Goal: Information Seeking & Learning: Learn about a topic

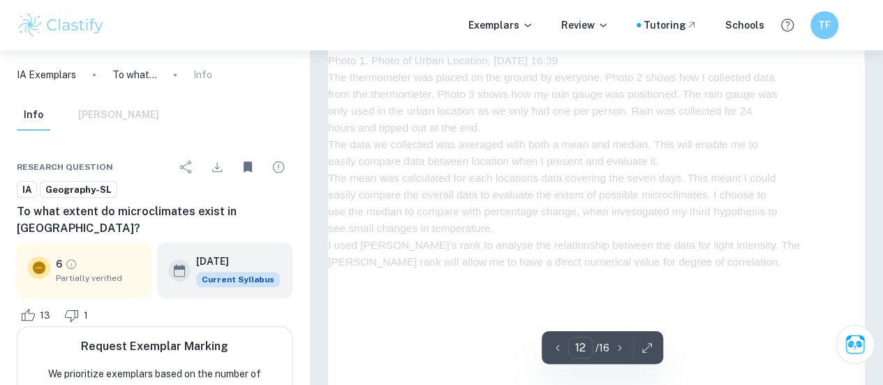
scroll to position [8436, 0]
type input "9"
drag, startPoint x: 511, startPoint y: 164, endPoint x: 457, endPoint y: 148, distance: 56.1
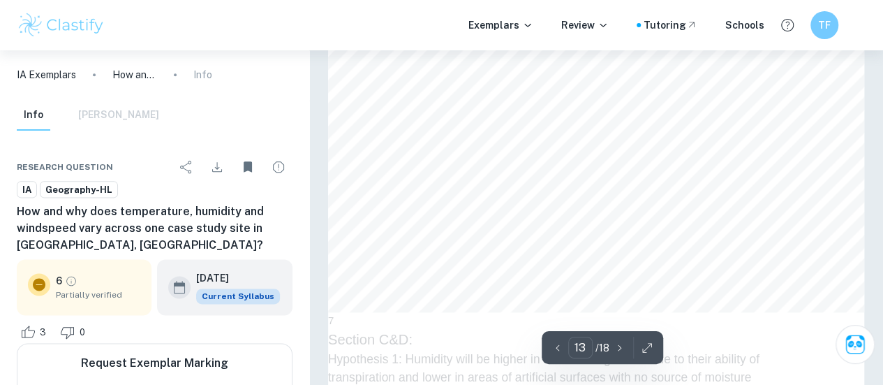
scroll to position [8753, 0]
type input "12"
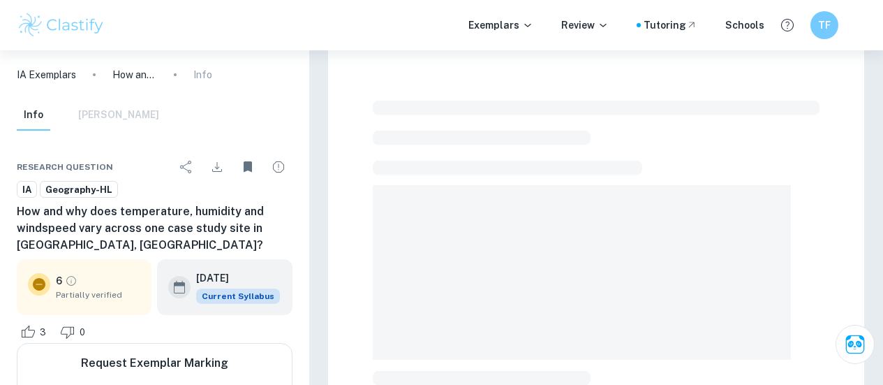
checkbox input "true"
